Goal: Information Seeking & Learning: Learn about a topic

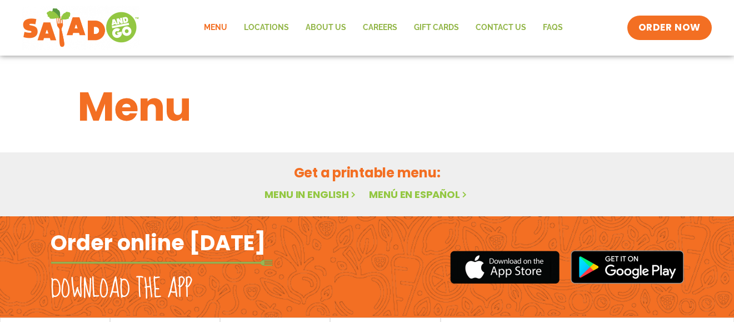
click at [319, 191] on link "Menu in English" at bounding box center [311, 194] width 93 height 14
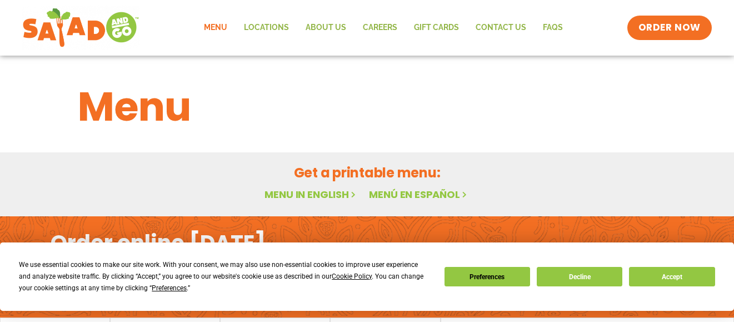
click at [307, 199] on link "Menu in English" at bounding box center [311, 194] width 93 height 14
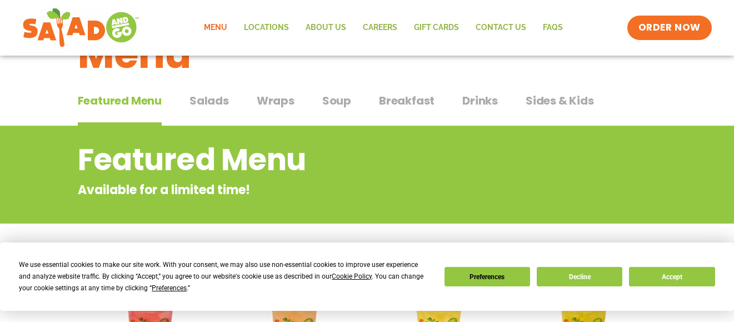
scroll to position [48, 0]
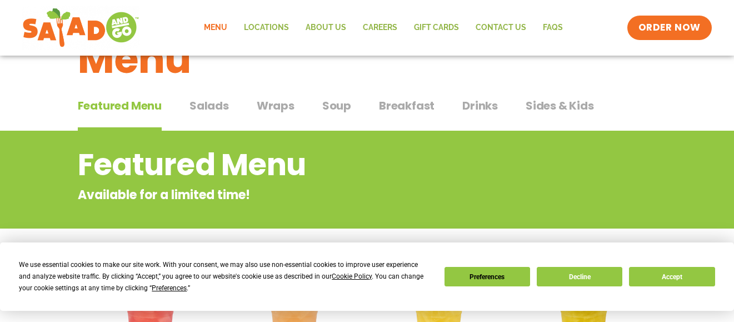
click at [411, 143] on h2 "Featured Menu" at bounding box center [323, 164] width 490 height 45
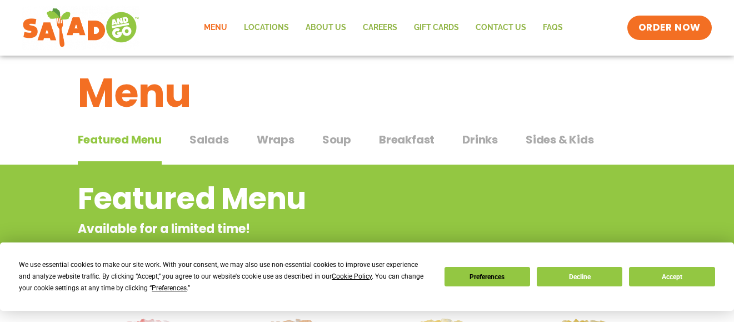
scroll to position [13, 0]
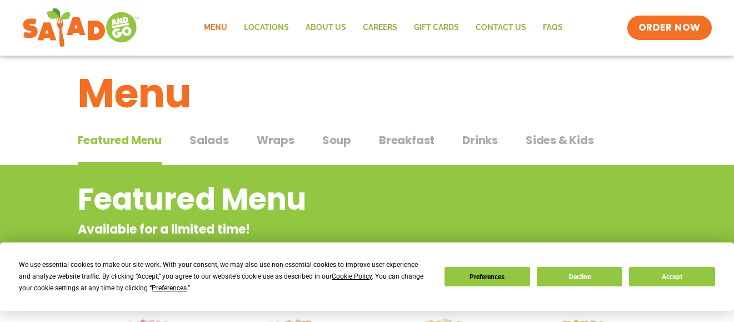
click at [463, 147] on span "Drinks" at bounding box center [480, 140] width 36 height 17
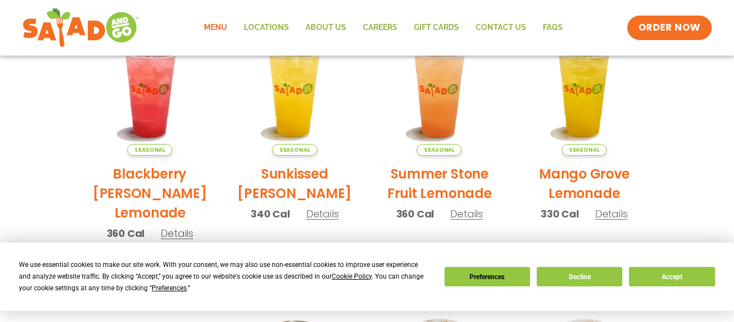
scroll to position [312, 0]
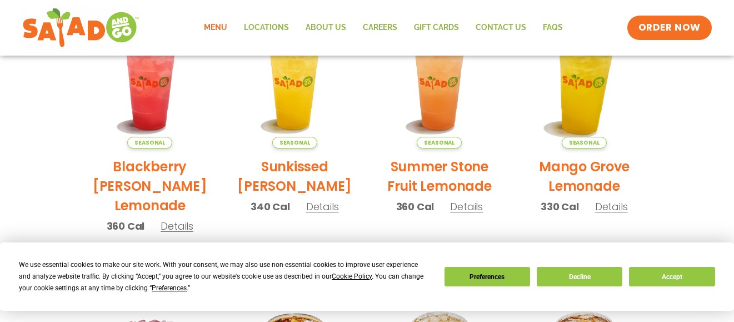
click at [574, 98] on img at bounding box center [584, 84] width 151 height 151
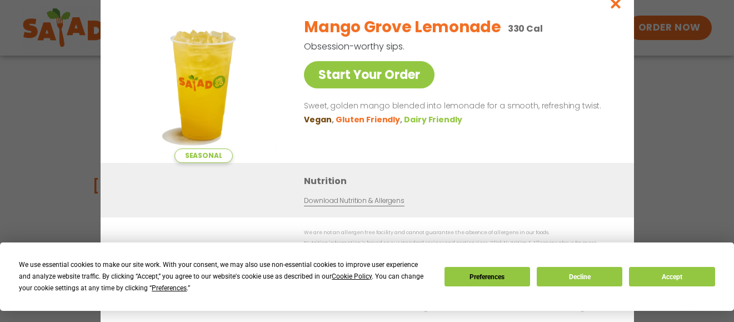
click at [634, 111] on div "Seasonal Start Your Order Mango Grove Lemonade 330 Cal Obsession-worthy sips. S…" at bounding box center [368, 161] width 534 height 352
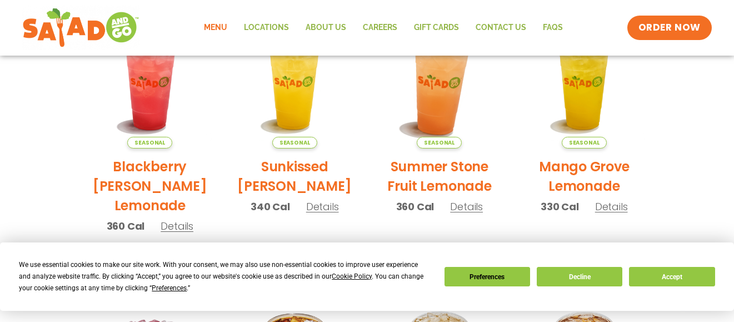
click at [467, 125] on img at bounding box center [439, 84] width 151 height 151
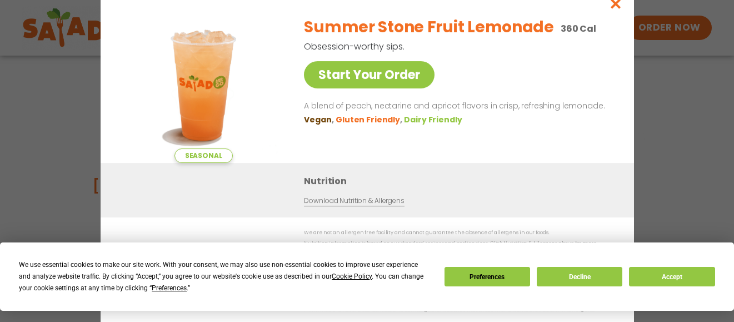
click at [680, 132] on div "Seasonal Start Your Order Summer Stone Fruit Lemonade 360 Cal Obsession-worthy …" at bounding box center [367, 161] width 734 height 322
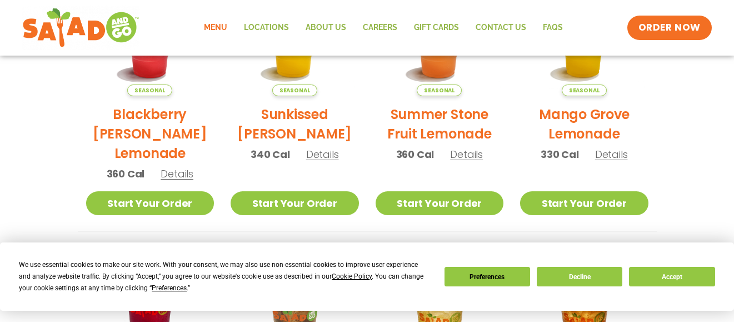
scroll to position [363, 0]
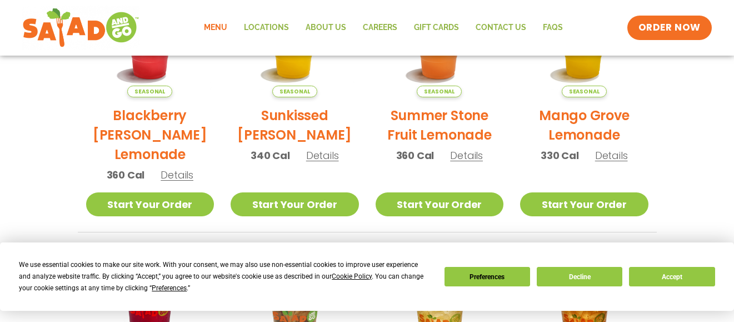
click at [314, 122] on h2 "Sunkissed [PERSON_NAME]" at bounding box center [295, 125] width 128 height 39
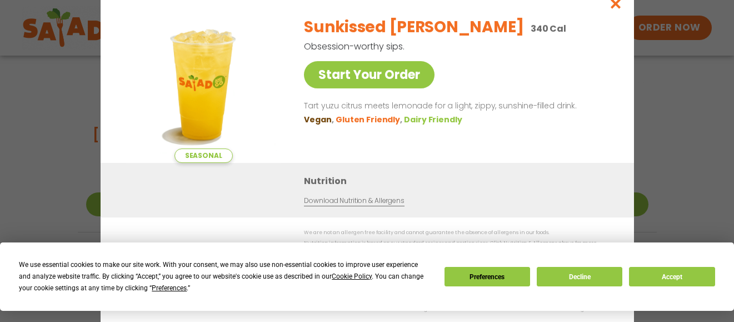
click at [656, 164] on div "Seasonal Start Your Order Sunkissed Yuzu Lemonade 340 Cal Obsession-worthy sips…" at bounding box center [367, 161] width 734 height 322
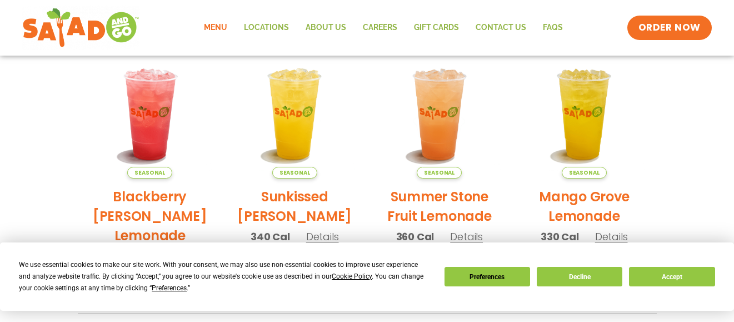
scroll to position [281, 0]
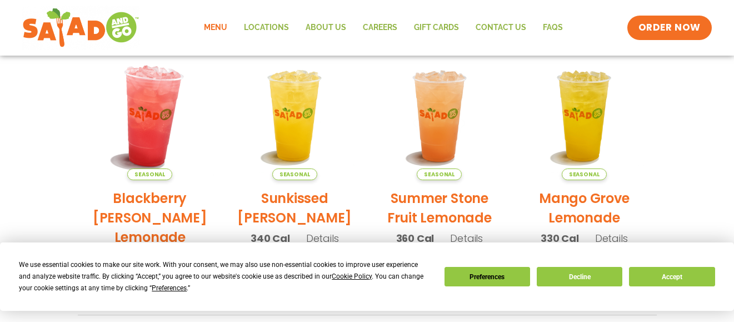
click at [124, 111] on img at bounding box center [149, 116] width 151 height 151
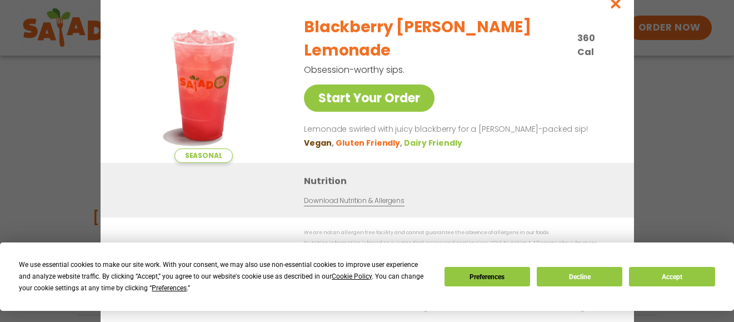
click at [733, 94] on div "Seasonal Start Your Order Blackberry Bramble Lemonade 360 Cal Obsession-worthy …" at bounding box center [367, 161] width 734 height 322
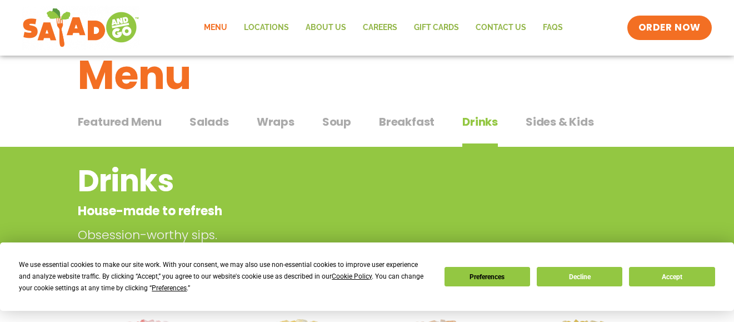
scroll to position [29, 0]
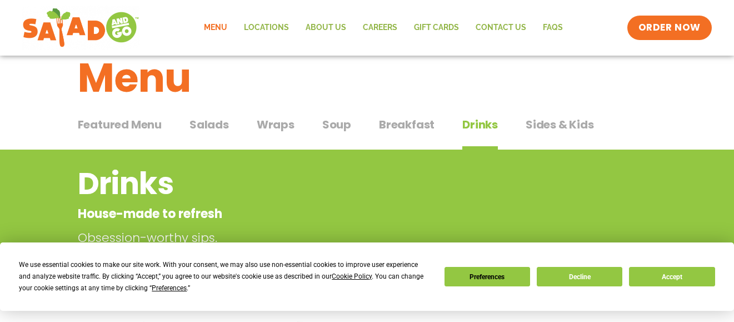
click at [551, 134] on button "Sides & Kids Sides & Kids" at bounding box center [560, 133] width 68 height 34
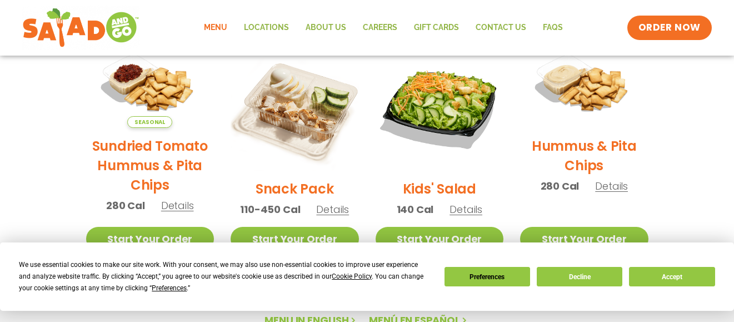
scroll to position [291, 0]
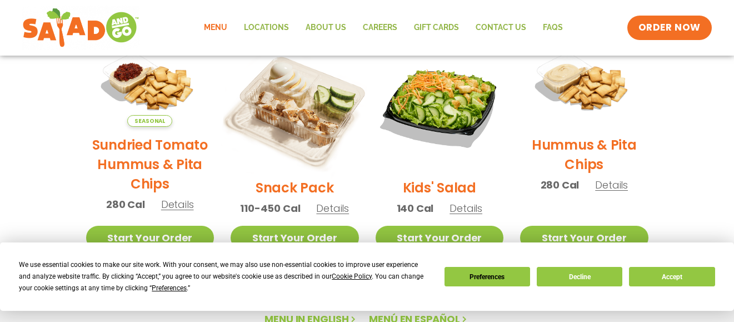
click at [292, 132] on img at bounding box center [295, 105] width 151 height 151
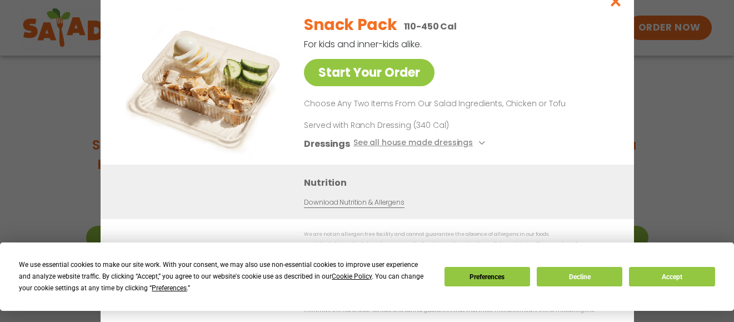
click at [686, 163] on div "Start Your Order Snack Pack 110-450 Cal For kids and inner-kids alike. Start Yo…" at bounding box center [367, 161] width 734 height 322
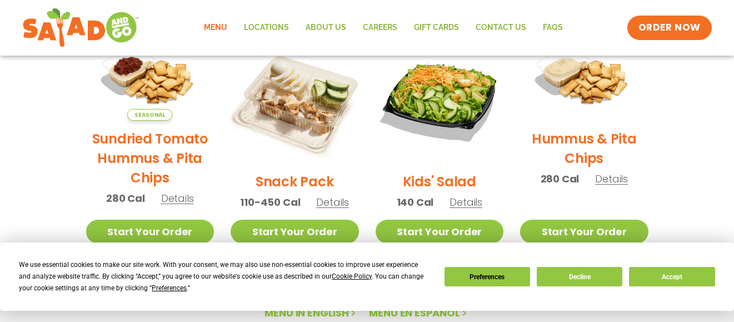
scroll to position [293, 0]
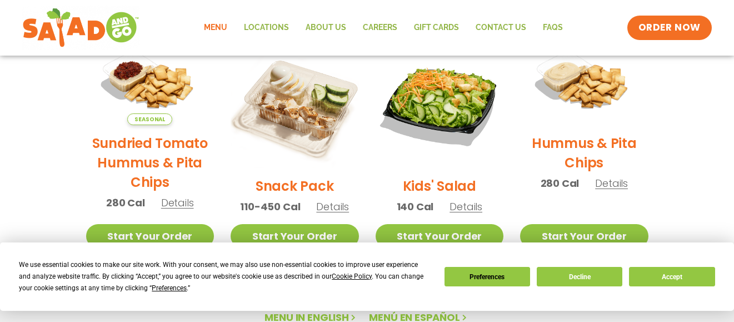
click at [167, 155] on h2 "Sundried Tomato Hummus & Pita Chips" at bounding box center [150, 162] width 128 height 58
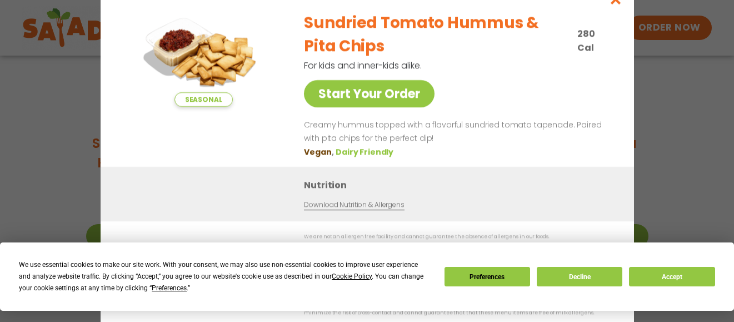
click at [728, 137] on div "Seasonal Start Your Order Sundried Tomato Hummus & Pita Chips 280 Cal For kids …" at bounding box center [367, 161] width 734 height 322
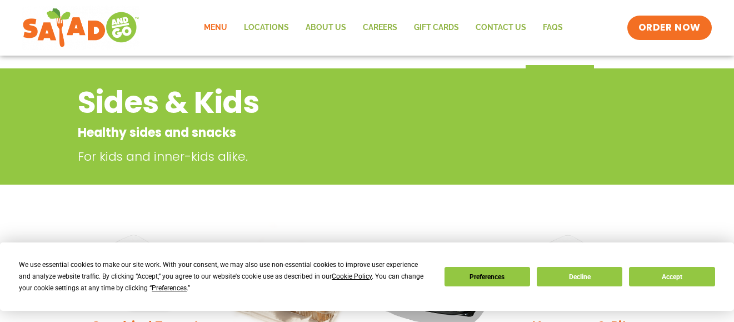
scroll to position [0, 0]
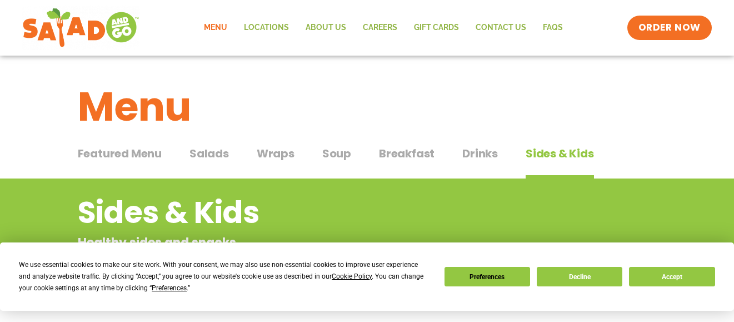
click at [407, 155] on span "Breakfast" at bounding box center [407, 153] width 56 height 17
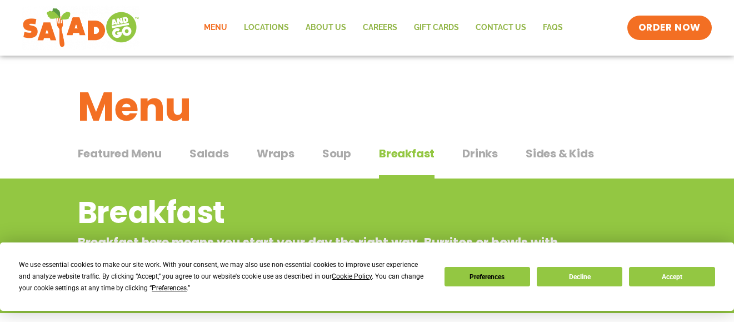
click at [326, 164] on button "Soup Soup" at bounding box center [336, 162] width 29 height 34
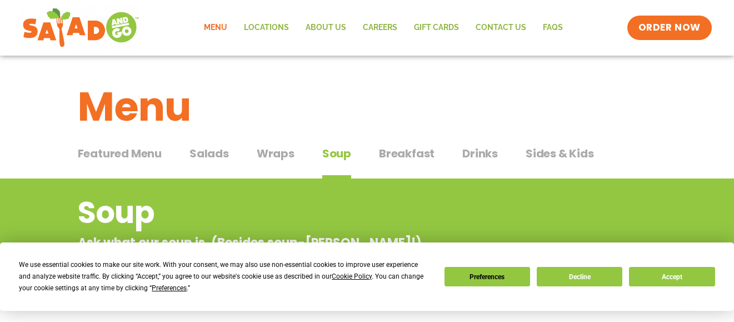
click at [278, 162] on button "Wraps Wraps" at bounding box center [276, 162] width 38 height 34
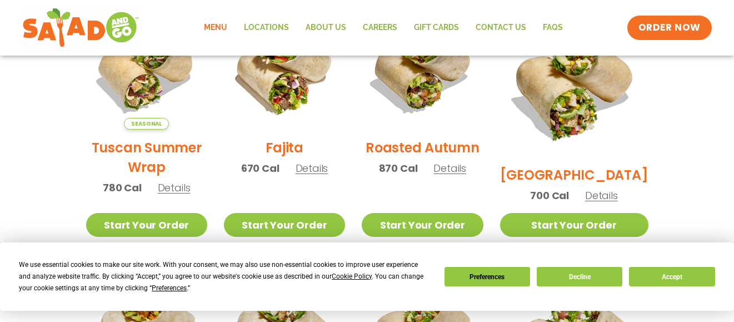
scroll to position [342, 0]
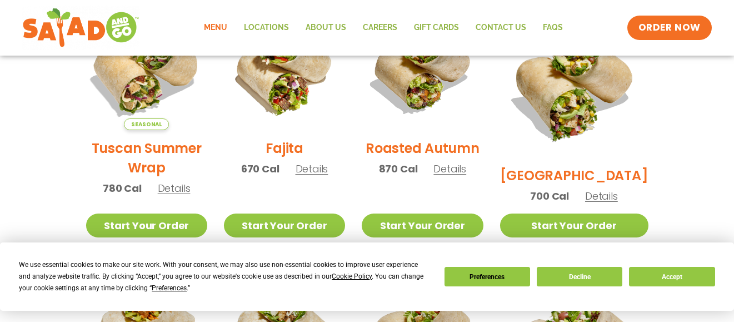
click at [154, 99] on img at bounding box center [146, 69] width 142 height 142
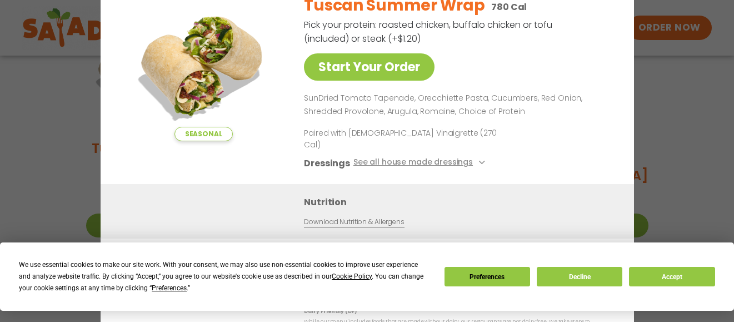
click at [667, 153] on div "Seasonal Start Your Order Tuscan Summer Wrap 780 Cal Pick your protein: roasted…" at bounding box center [367, 161] width 734 height 322
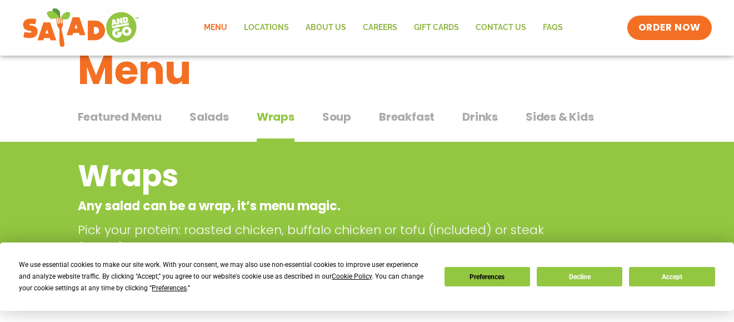
scroll to position [36, 0]
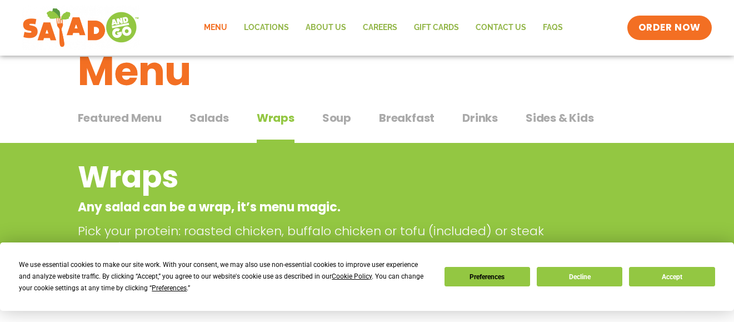
click at [257, 133] on button "Wraps Wraps" at bounding box center [276, 126] width 38 height 34
click at [217, 125] on span "Salads" at bounding box center [209, 117] width 39 height 17
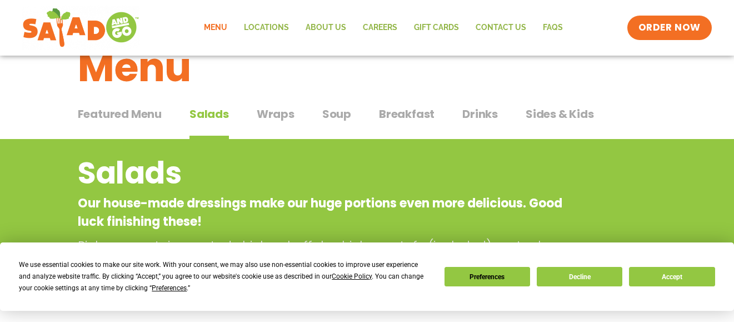
scroll to position [27, 0]
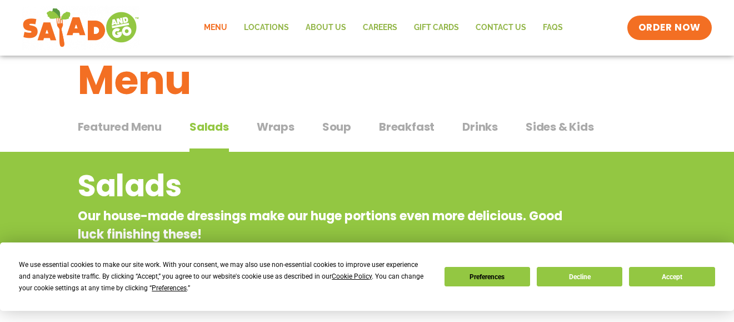
click at [135, 127] on span "Featured Menu" at bounding box center [120, 126] width 84 height 17
